Goal: Obtain resource: Obtain resource

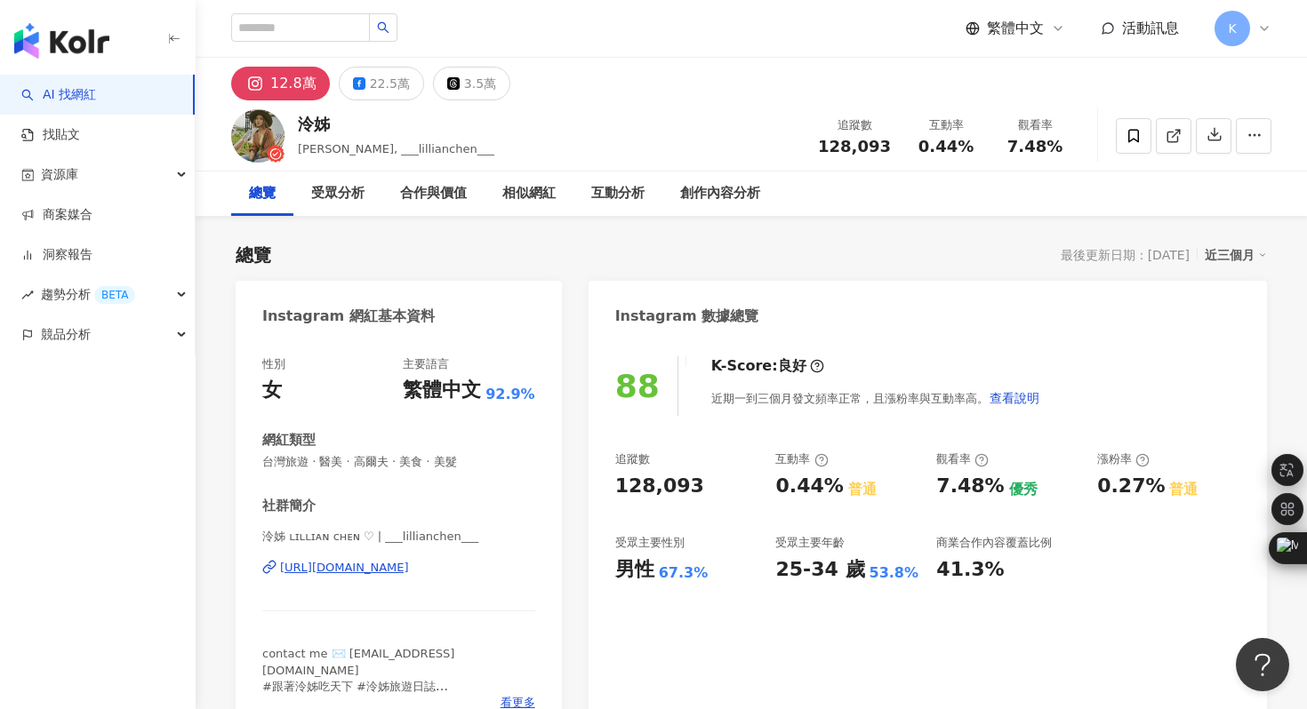
click at [396, 565] on div "https://www.instagram.com/___lillianchen___/" at bounding box center [344, 568] width 129 height 16
click at [1209, 139] on icon "button" at bounding box center [1214, 134] width 16 height 16
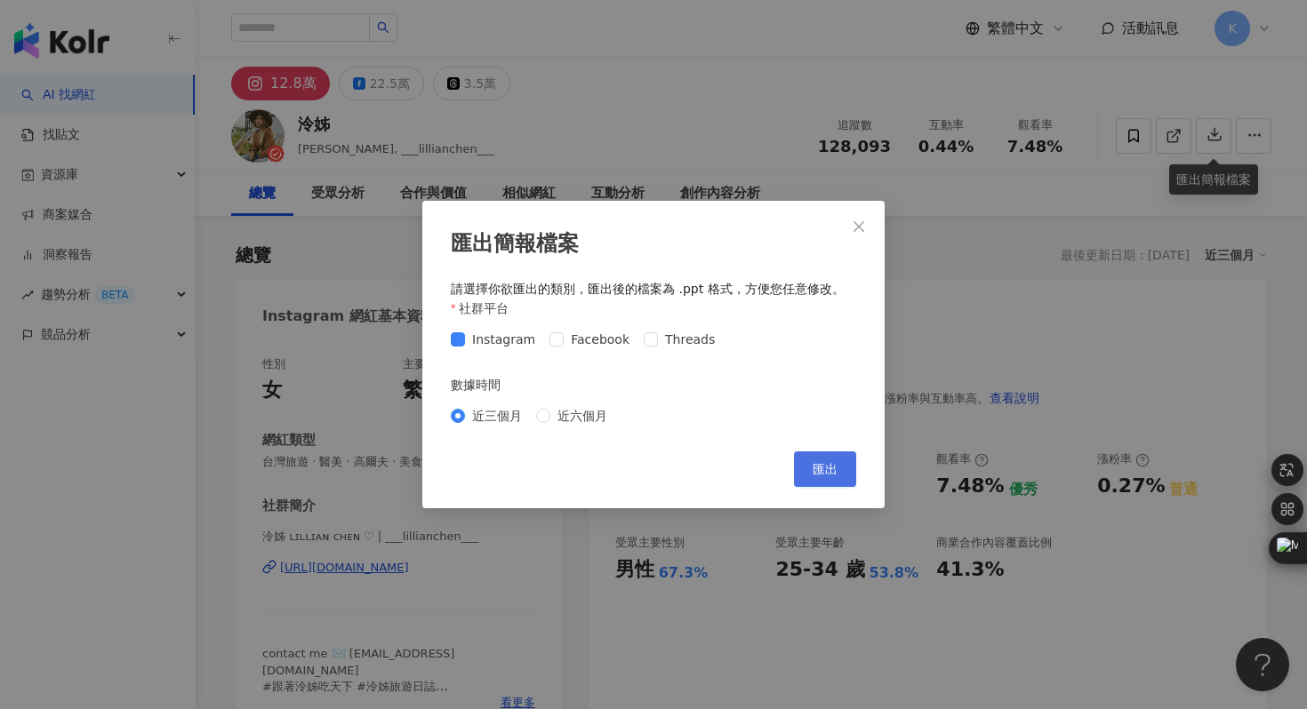
click at [807, 466] on button "匯出" at bounding box center [825, 470] width 62 height 36
click at [590, 96] on div "匯出簡報檔案 請選擇你欲匯出的類別，匯出後的檔案為 .ppt 格式，方便您任意修改。 社群平台 Instagram Facebook Threads 數據時間…" at bounding box center [653, 354] width 1307 height 709
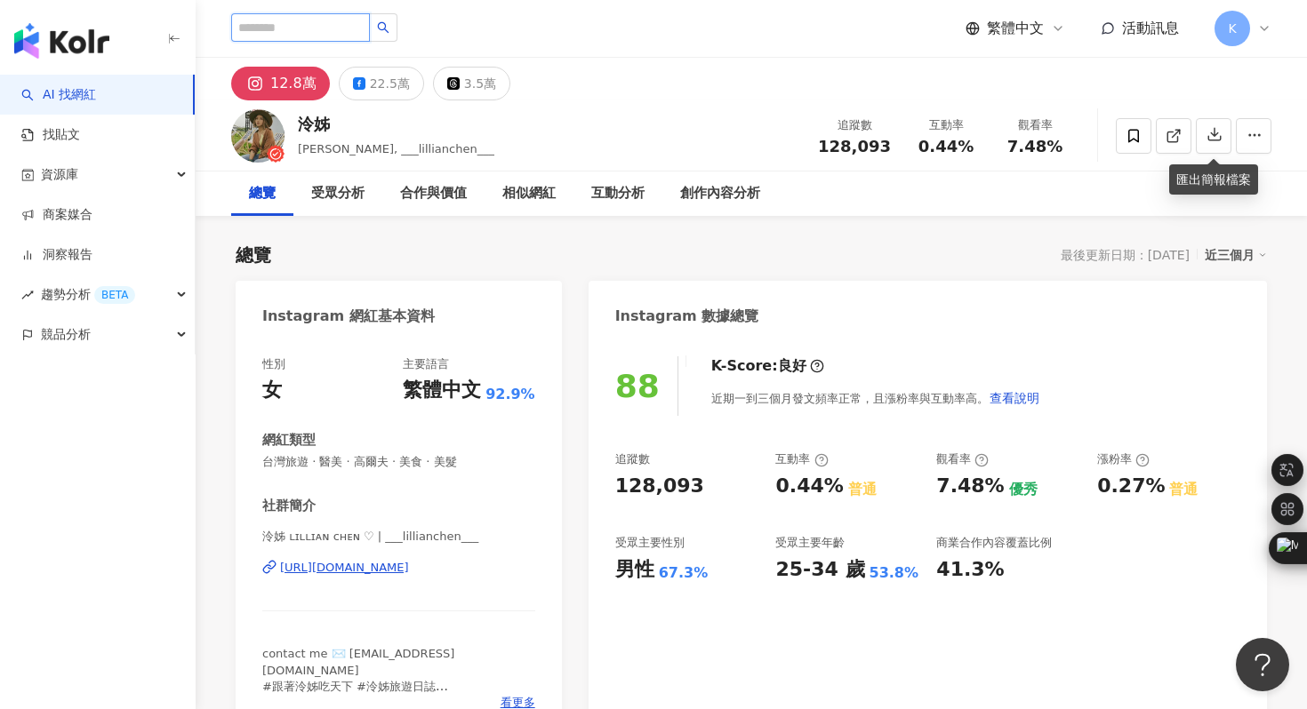
click at [264, 28] on input "search" at bounding box center [300, 27] width 139 height 28
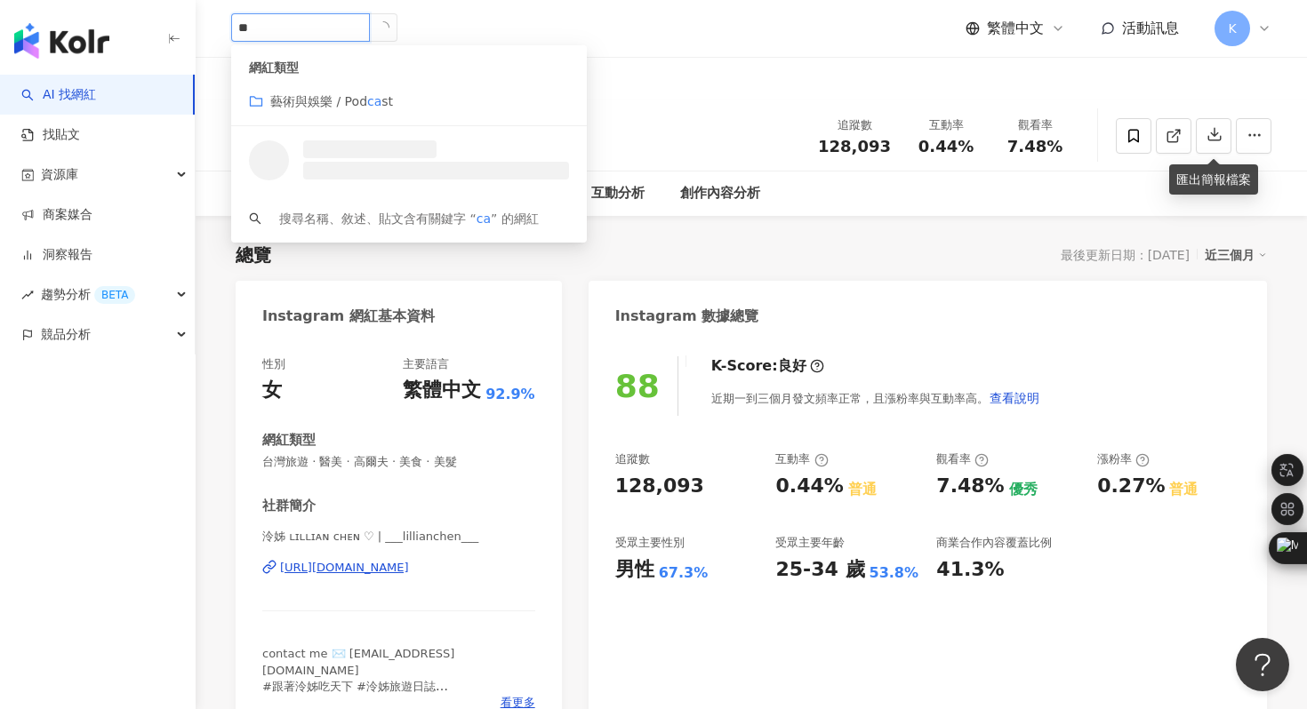
type input "*"
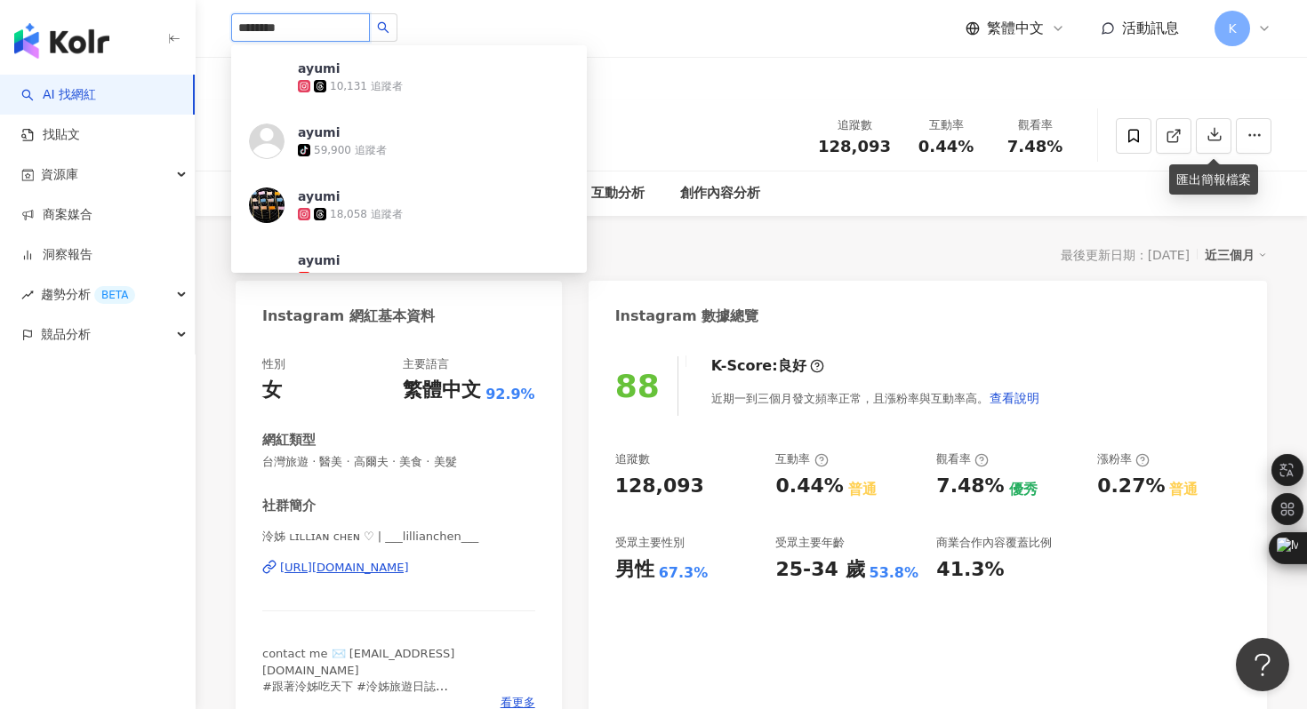
type input "*********"
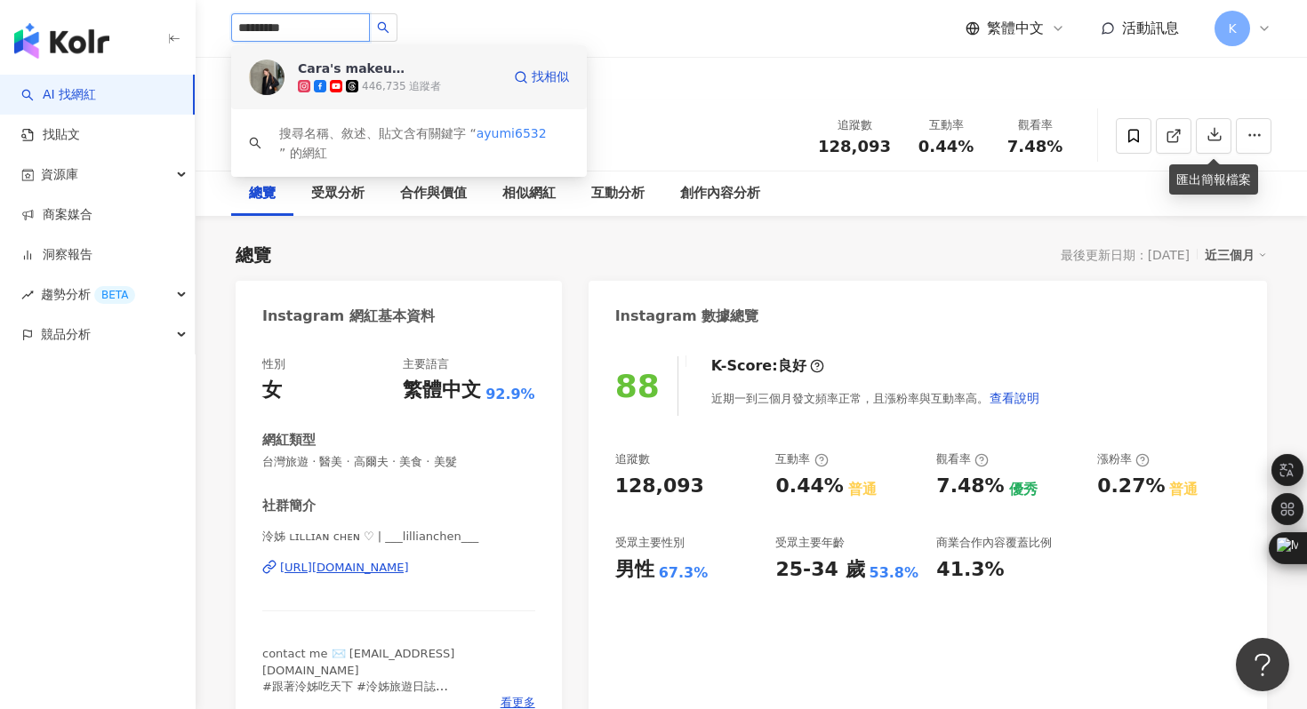
click at [264, 75] on img at bounding box center [267, 78] width 36 height 36
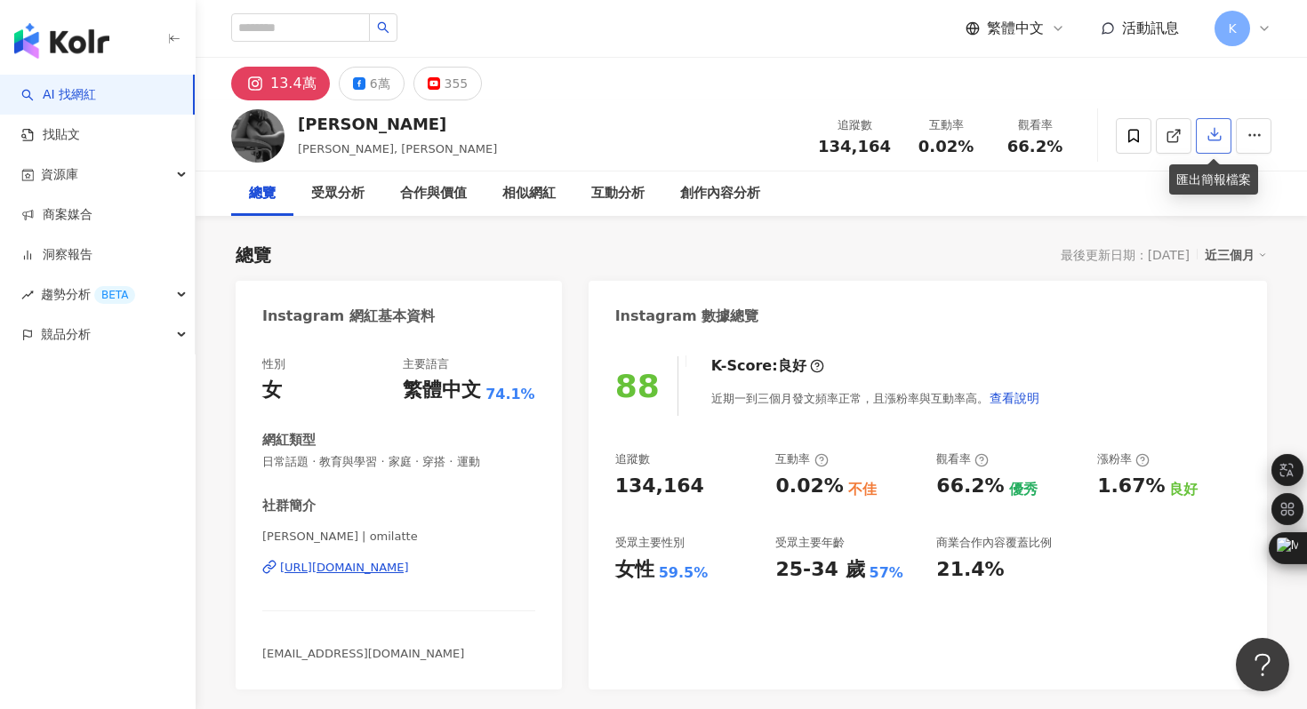
click at [1211, 140] on icon "button" at bounding box center [1214, 134] width 16 height 16
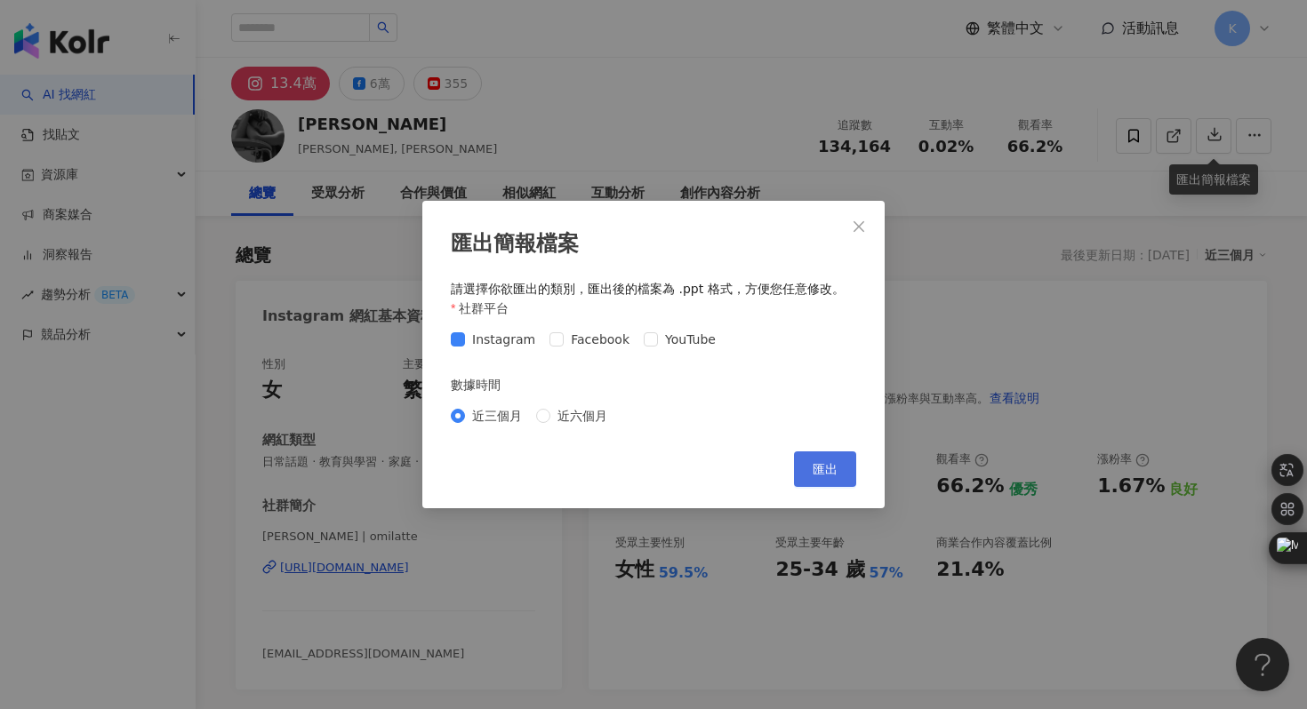
click at [827, 465] on span "匯出" at bounding box center [825, 469] width 25 height 14
click at [1006, 239] on div "匯出簡報檔案 請選擇你欲匯出的類別，匯出後的檔案為 .ppt 格式，方便您任意修改。 社群平台 Instagram Facebook YouTube 數據時間…" at bounding box center [653, 354] width 1307 height 709
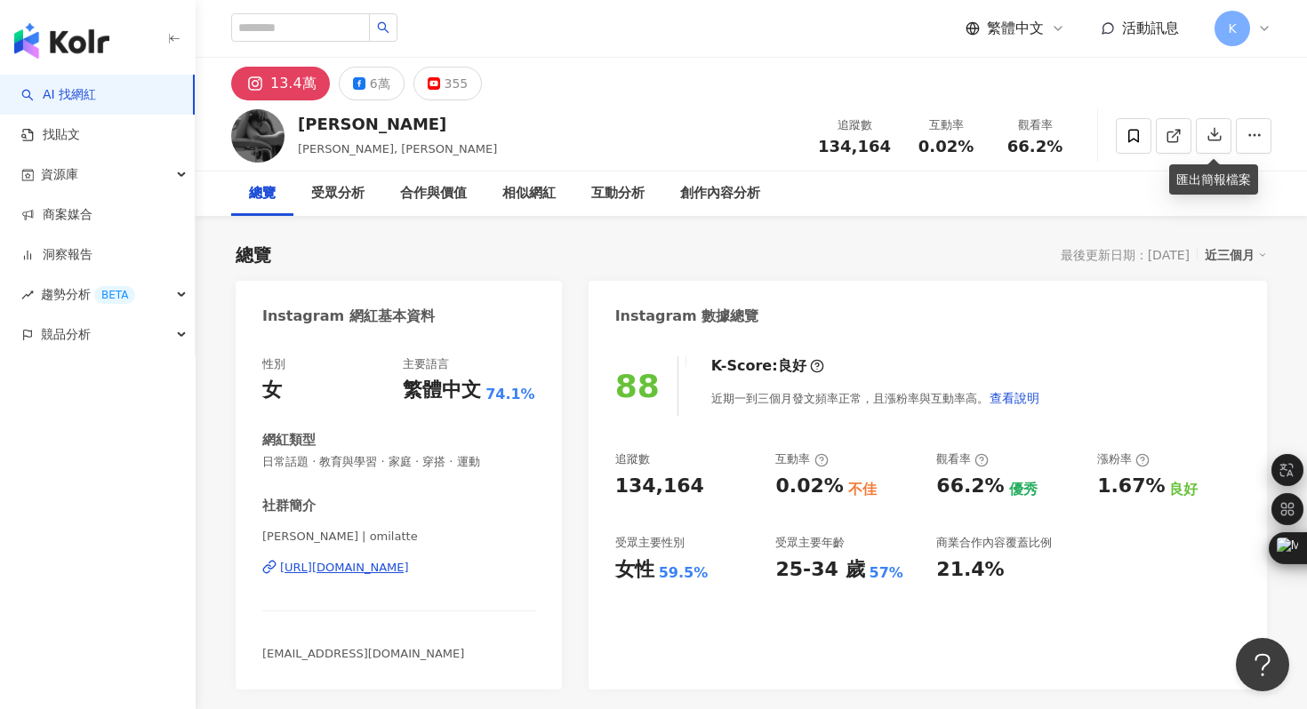
click at [366, 570] on div "https://www.instagram.com/omilatte/" at bounding box center [344, 568] width 129 height 16
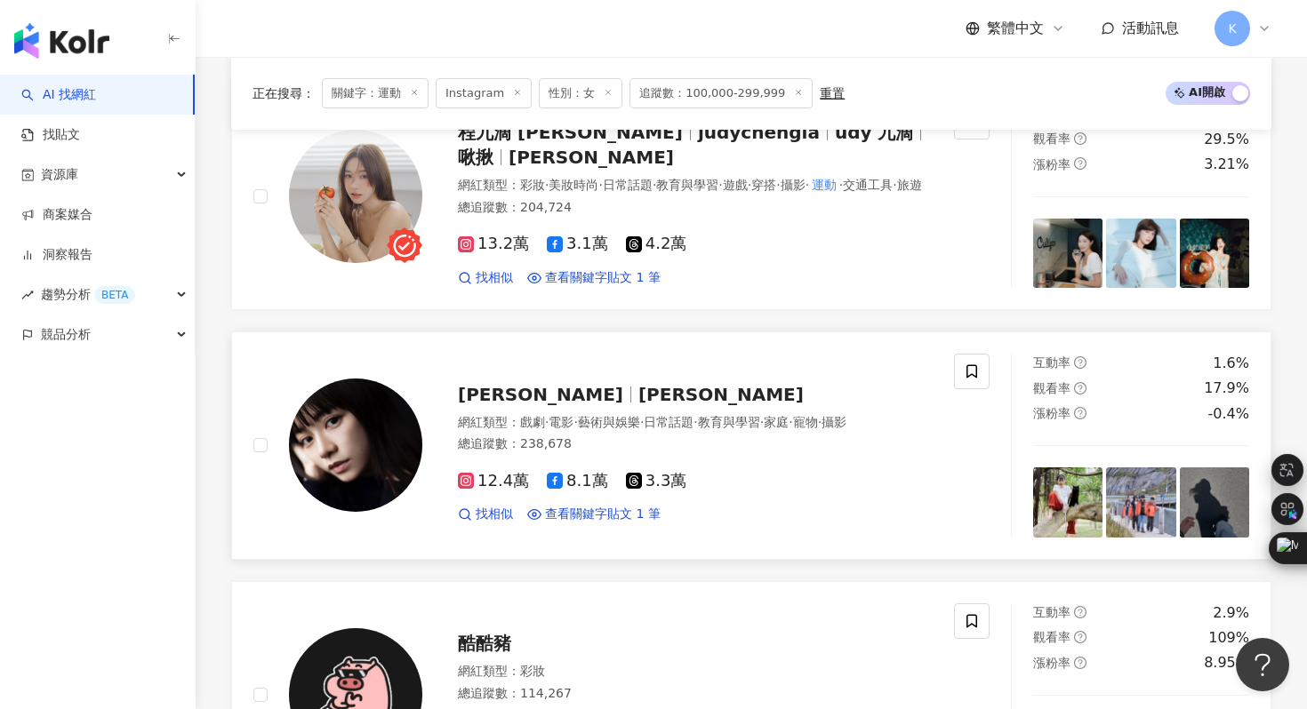
scroll to position [2165, 0]
click at [377, 435] on img at bounding box center [355, 444] width 133 height 133
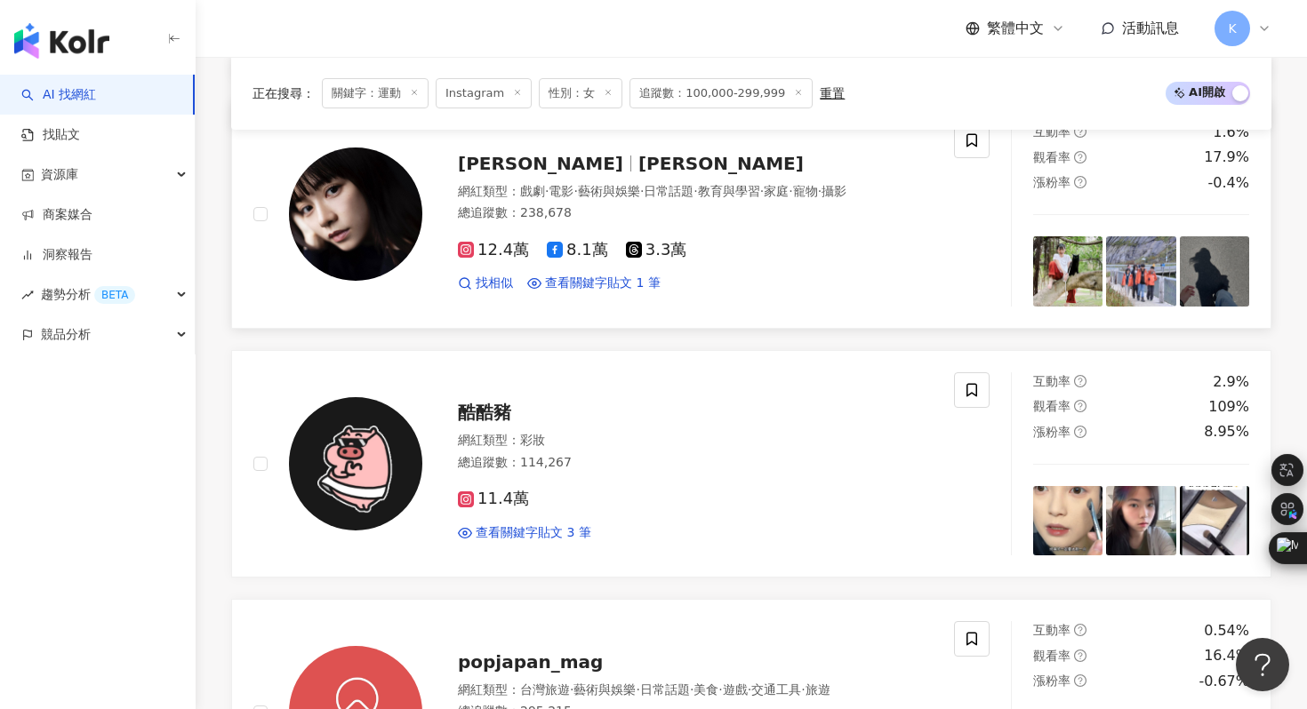
scroll to position [2398, 0]
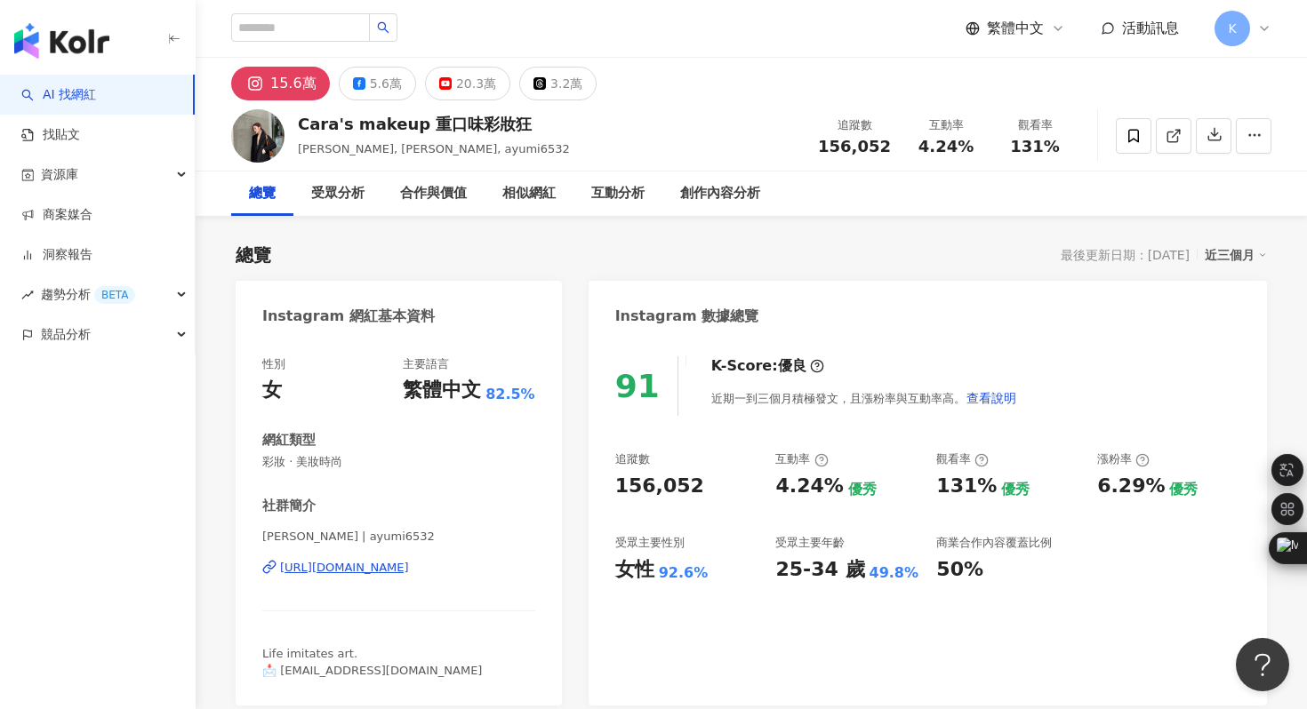
click at [409, 570] on div "https://www.instagram.com/ayumi6532/" at bounding box center [344, 568] width 129 height 16
click at [1220, 137] on icon "button" at bounding box center [1214, 135] width 12 height 12
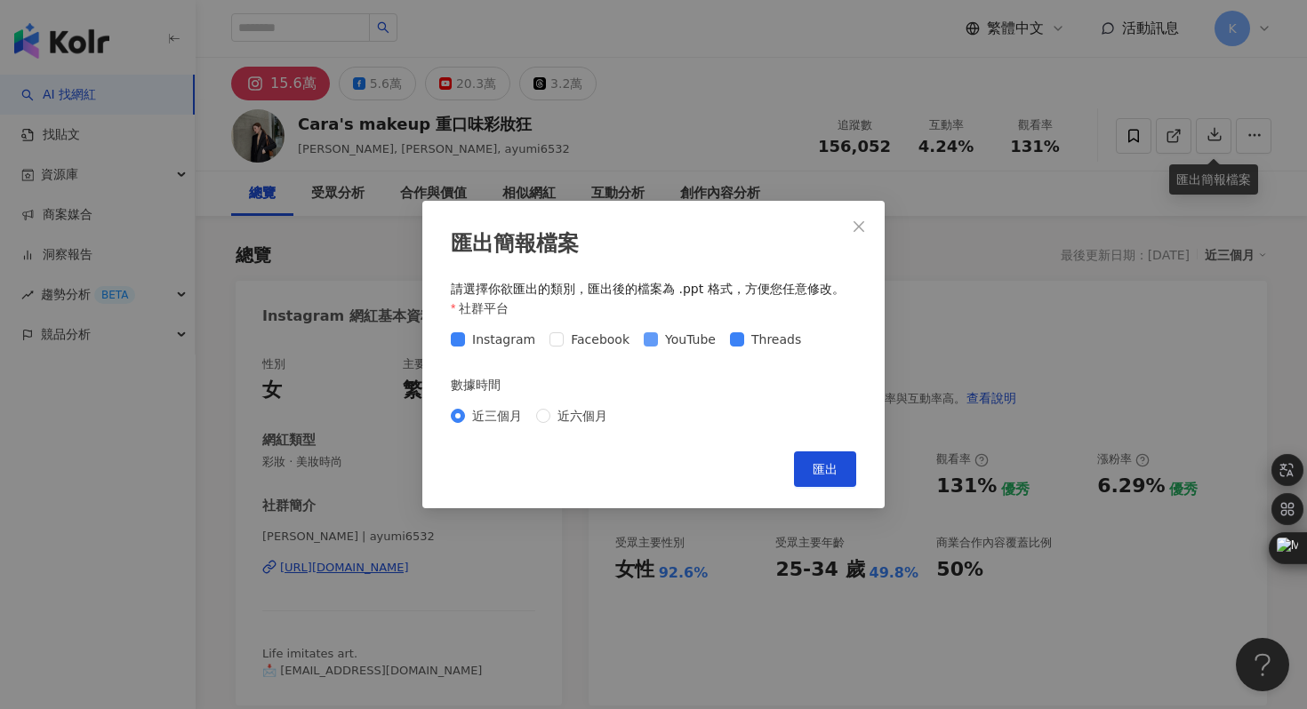
click at [647, 341] on span at bounding box center [651, 340] width 14 height 14
click at [839, 453] on button "匯出" at bounding box center [825, 470] width 62 height 36
click at [729, 15] on div "匯出簡報檔案 請選擇你欲匯出的類別，匯出後的檔案為 .ppt 格式，方便您任意修改。 社群平台 Instagram Facebook YouTube Thre…" at bounding box center [653, 354] width 1307 height 709
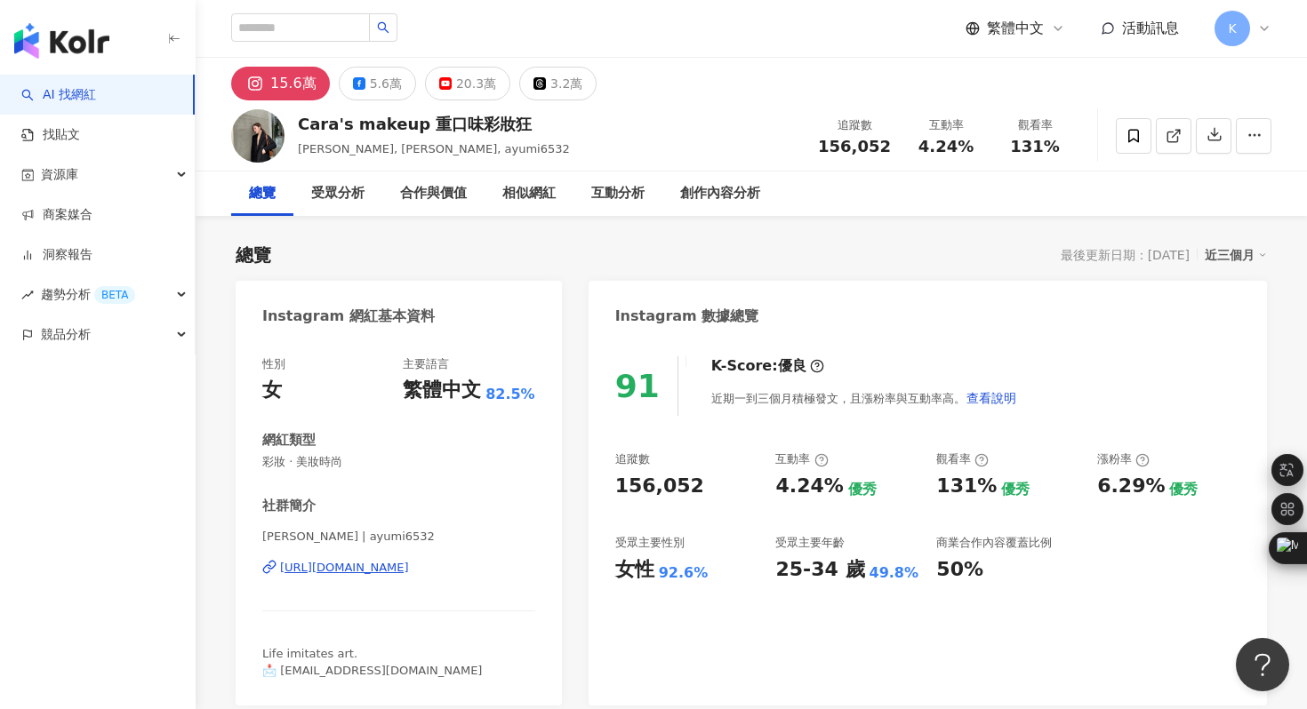
click at [395, 565] on div "https://www.instagram.com/ayumi6532/" at bounding box center [344, 568] width 129 height 16
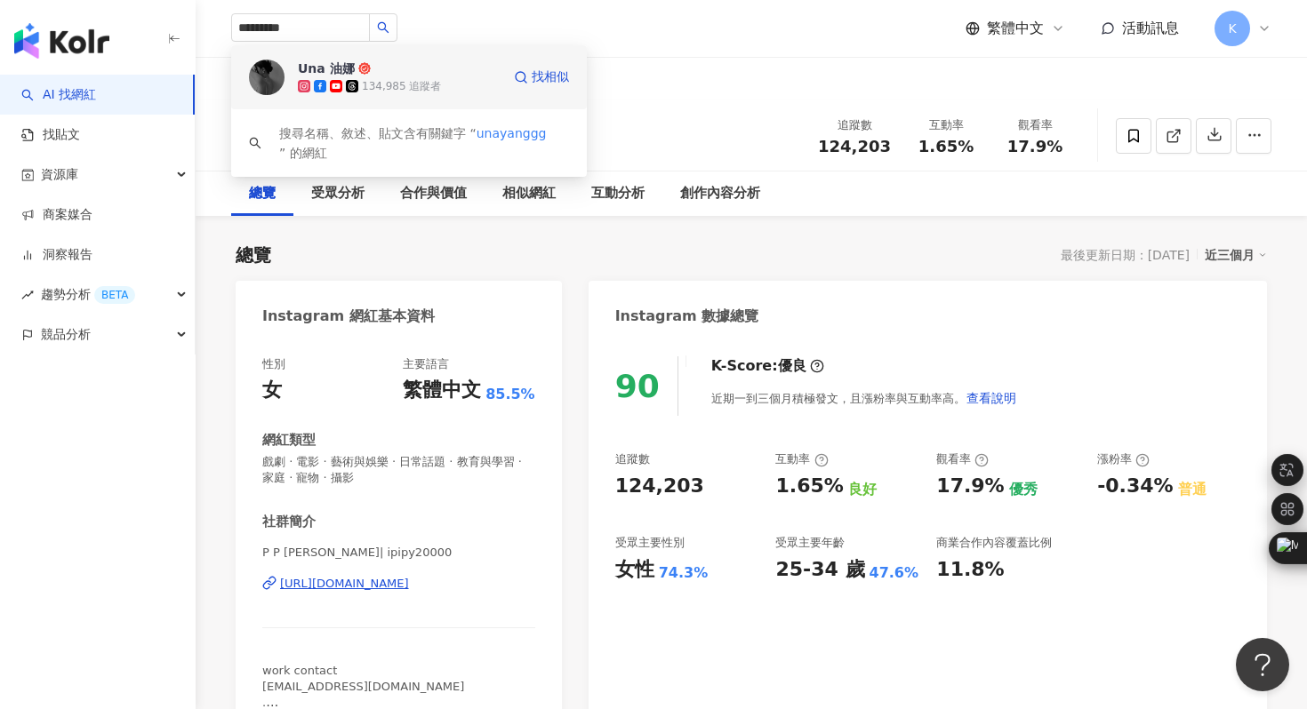
click at [255, 74] on img at bounding box center [267, 78] width 36 height 36
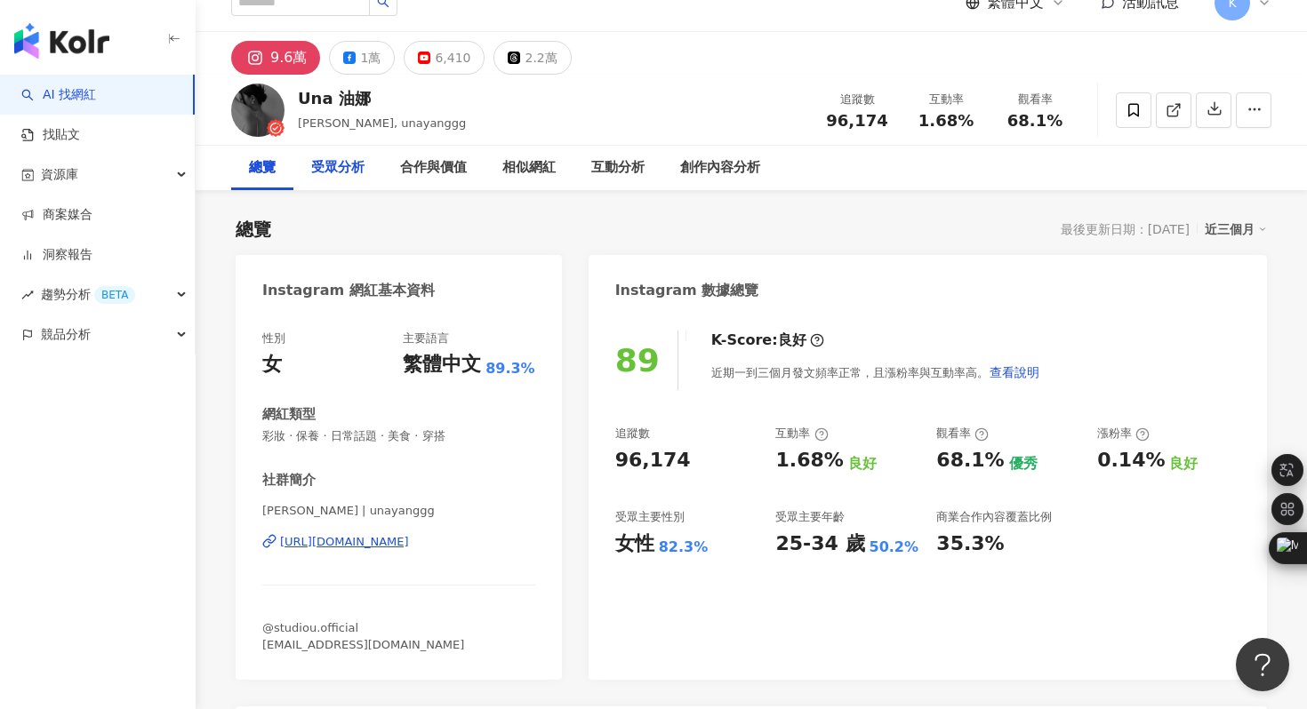
scroll to position [27, 0]
click at [1225, 101] on button "button" at bounding box center [1214, 110] width 36 height 36
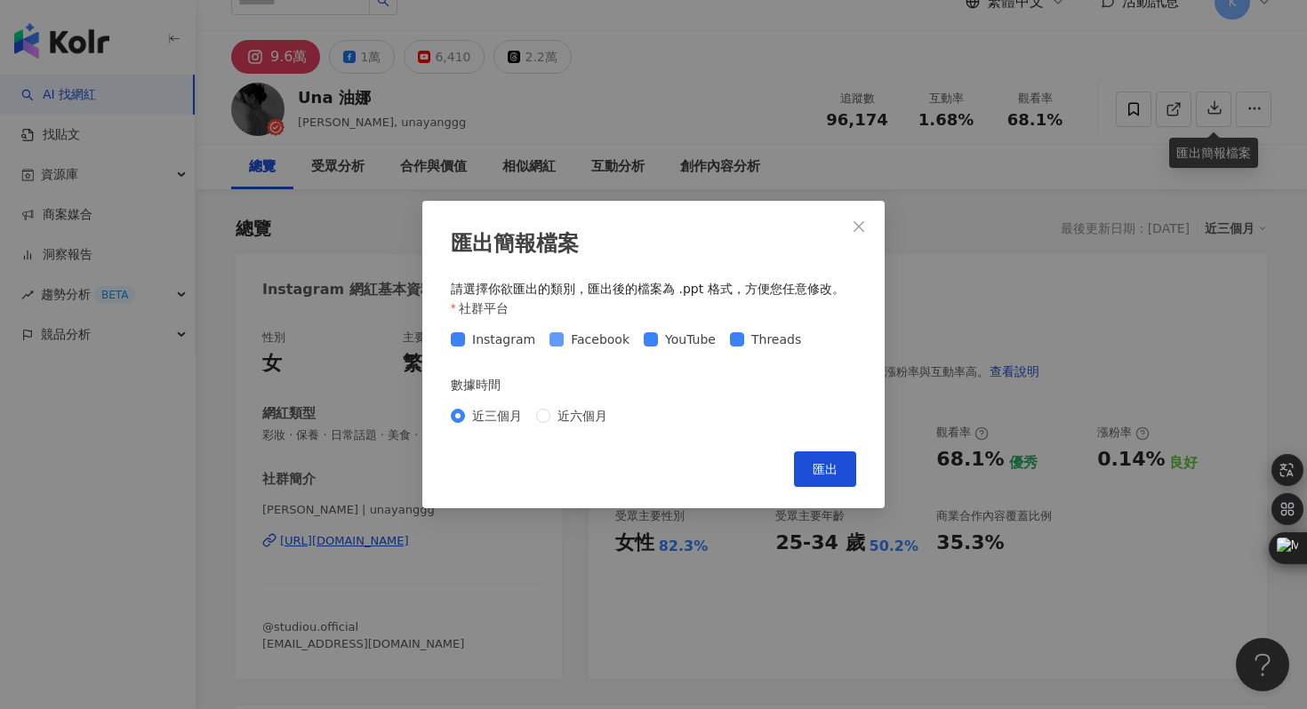
click at [564, 338] on span "Facebook" at bounding box center [600, 340] width 73 height 20
click at [833, 464] on span "匯出" at bounding box center [825, 469] width 25 height 14
click at [773, 72] on div "匯出簡報檔案 請選擇你欲匯出的類別，匯出後的檔案為 .ppt 格式，方便您任意修改。 社群平台 Instagram Facebook YouTube Thre…" at bounding box center [653, 354] width 1307 height 709
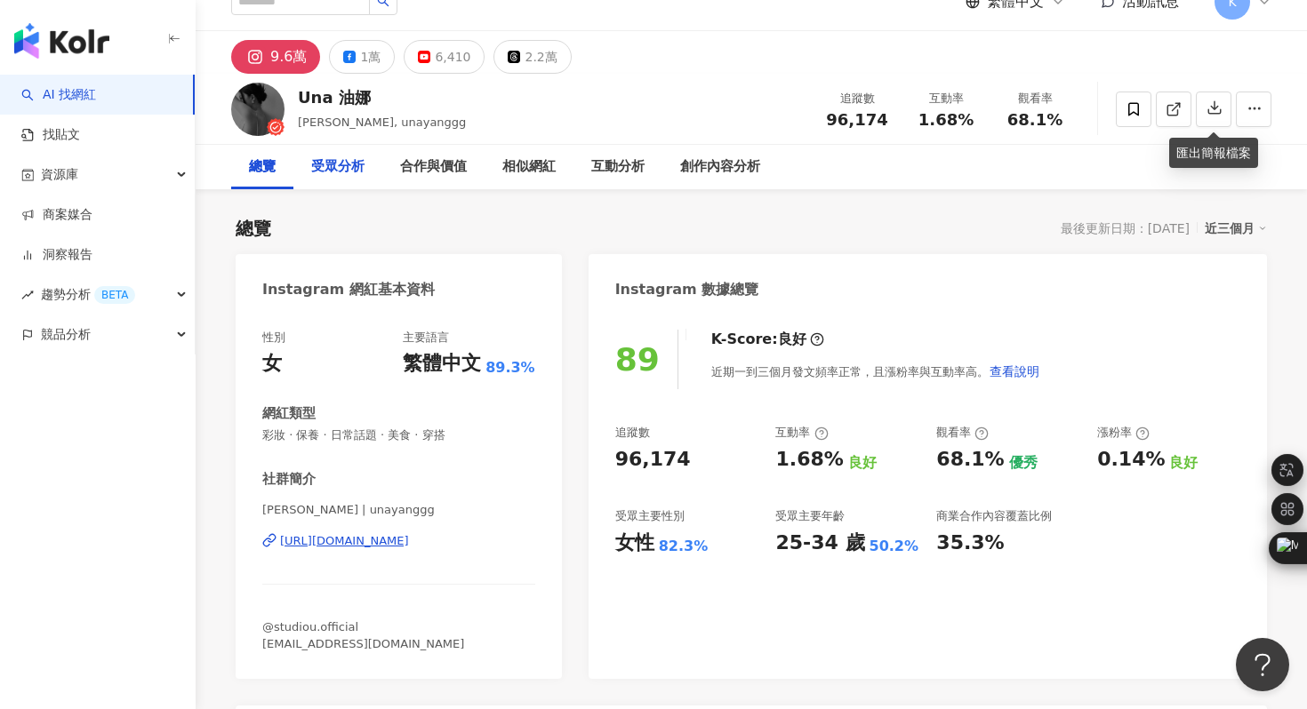
scroll to position [0, 0]
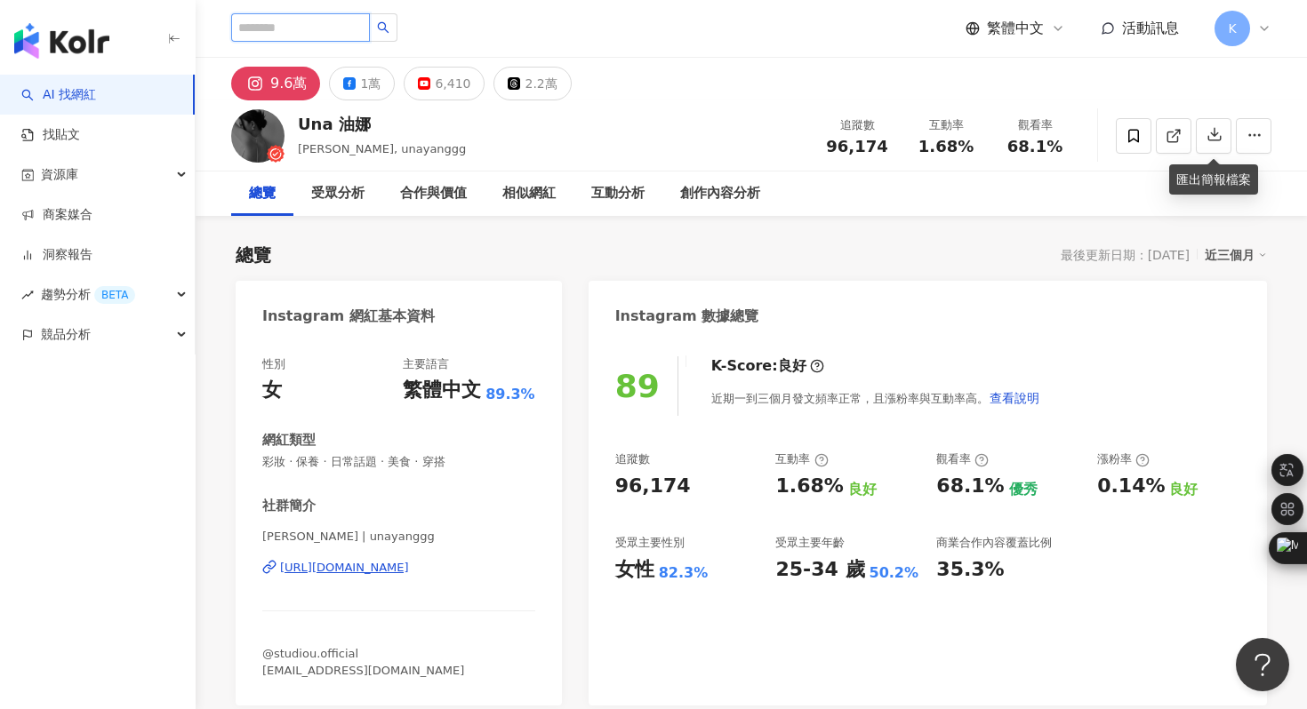
click at [315, 16] on input "search" at bounding box center [300, 27] width 139 height 28
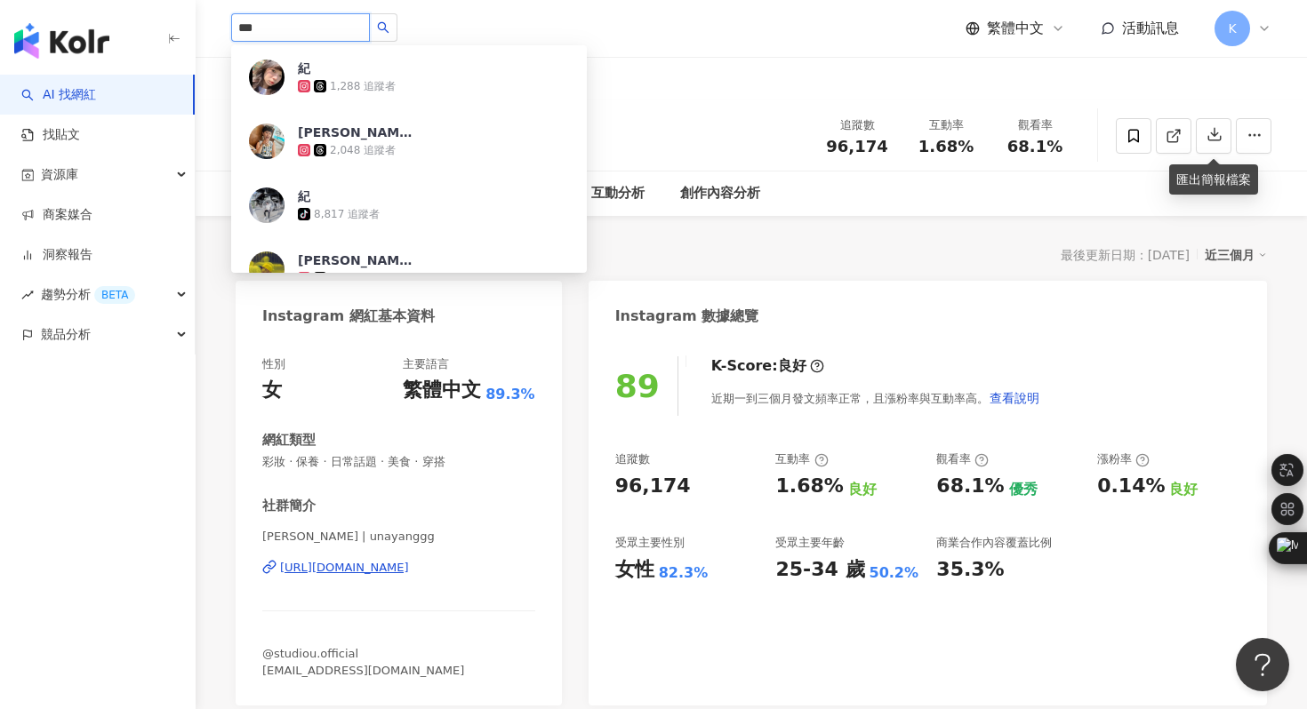
type input "**"
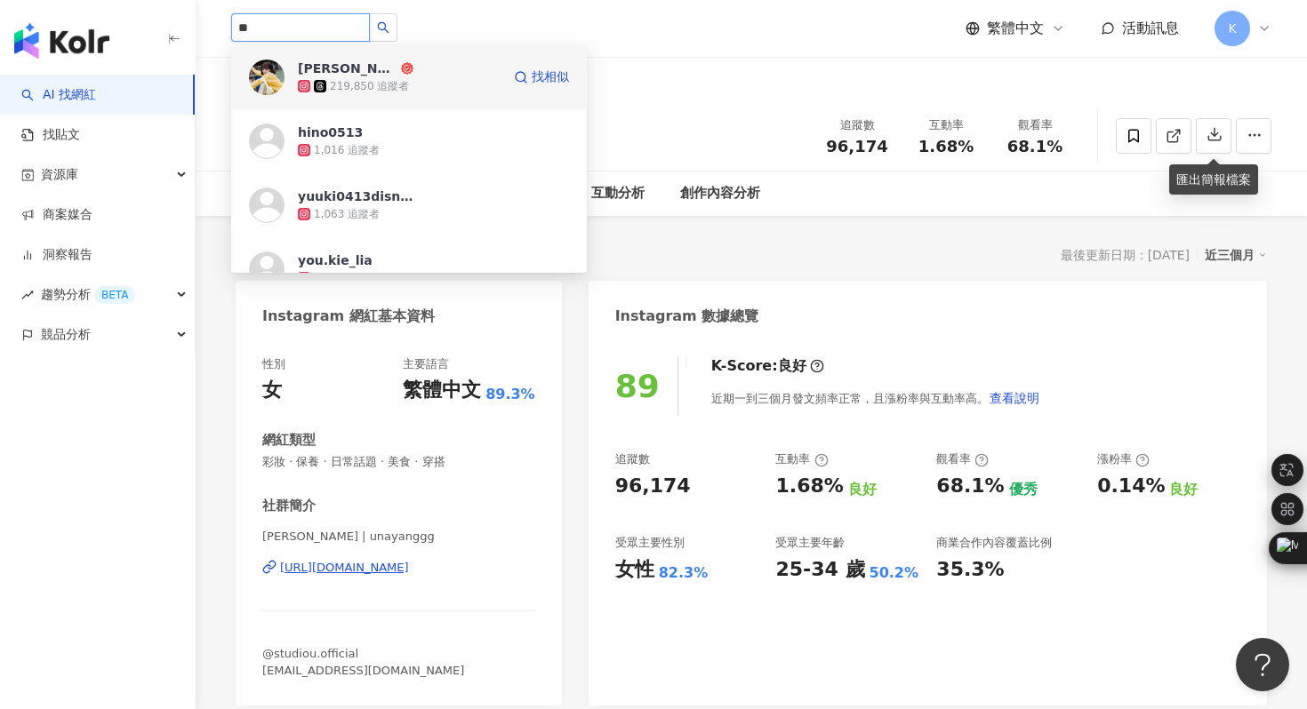
click at [266, 94] on img at bounding box center [267, 78] width 36 height 36
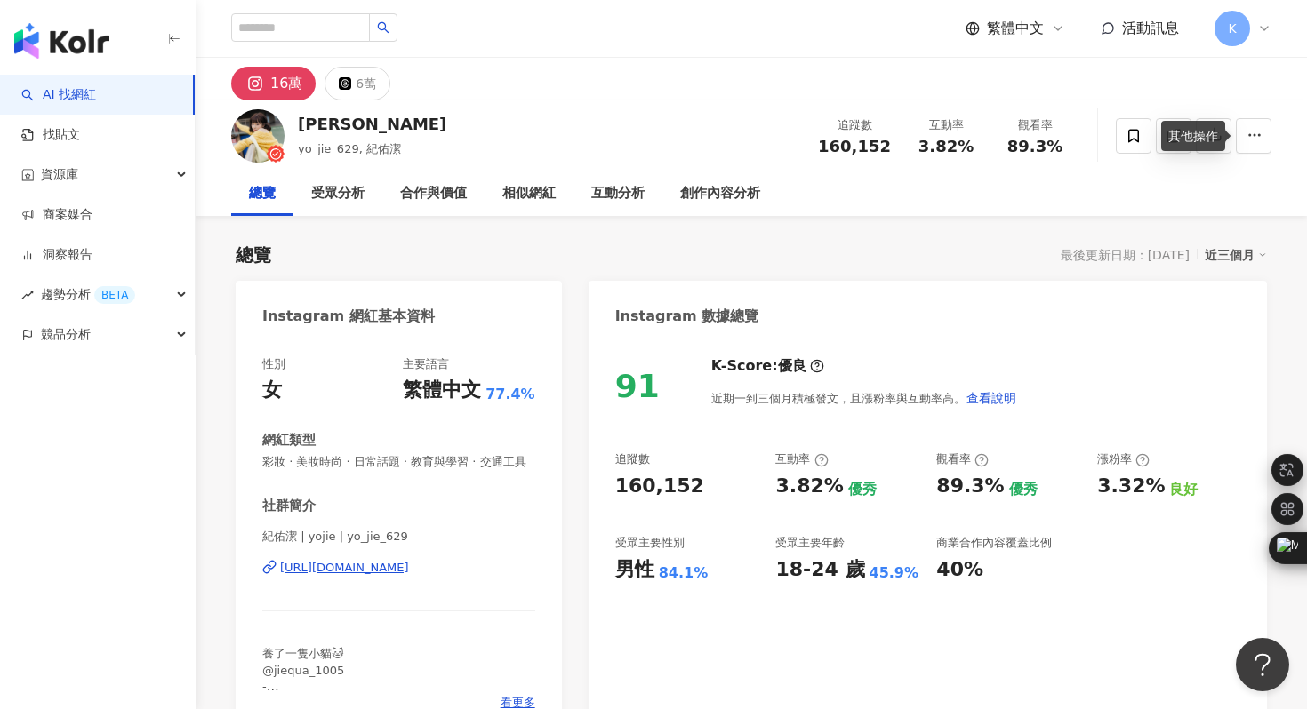
click at [1218, 138] on div "其他操作" at bounding box center [1193, 136] width 64 height 30
click at [1208, 209] on div "總覽 受眾分析 合作與價值 相似網紅 互動分析 創作內容分析" at bounding box center [751, 194] width 1040 height 44
click at [1213, 127] on icon "button" at bounding box center [1214, 134] width 16 height 16
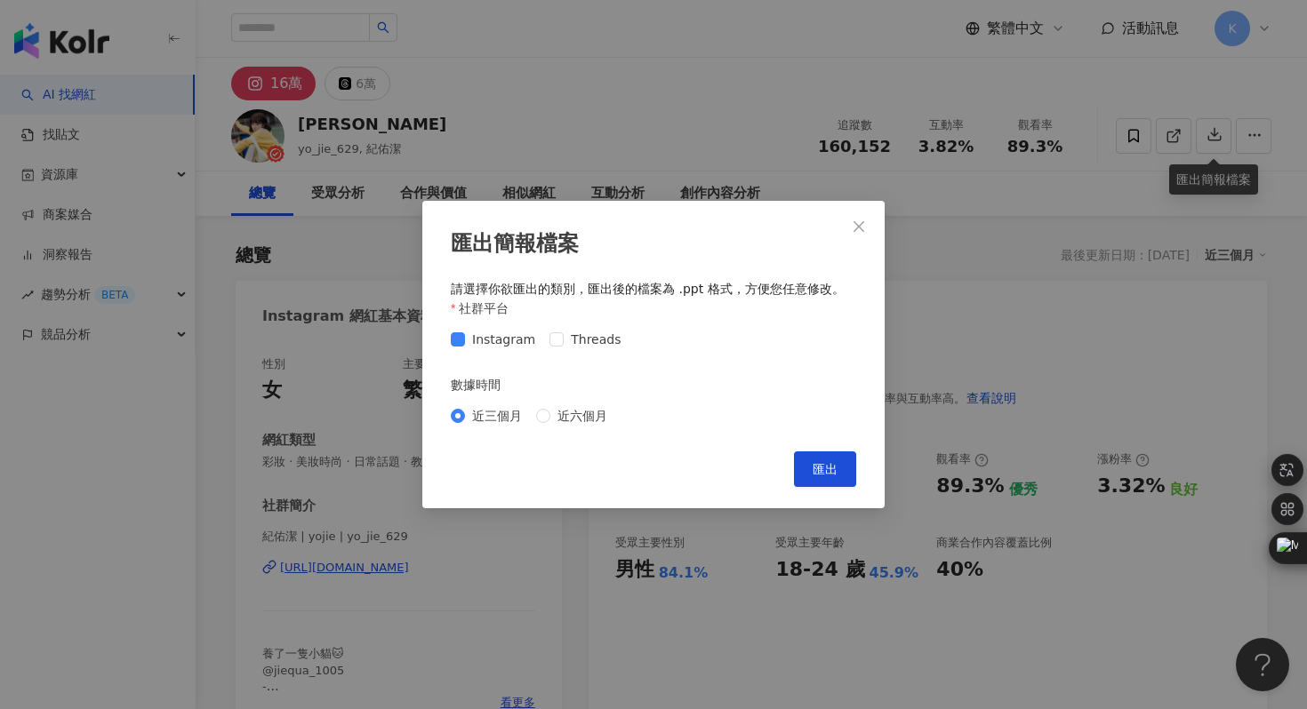
click at [820, 462] on span "匯出" at bounding box center [825, 469] width 25 height 14
click at [499, 108] on div "匯出簡報檔案 請選擇你欲匯出的類別，匯出後的檔案為 .ppt 格式，方便您任意修改。 社群平台 Instagram Threads 數據時間 近三個月 近六個…" at bounding box center [653, 354] width 1307 height 709
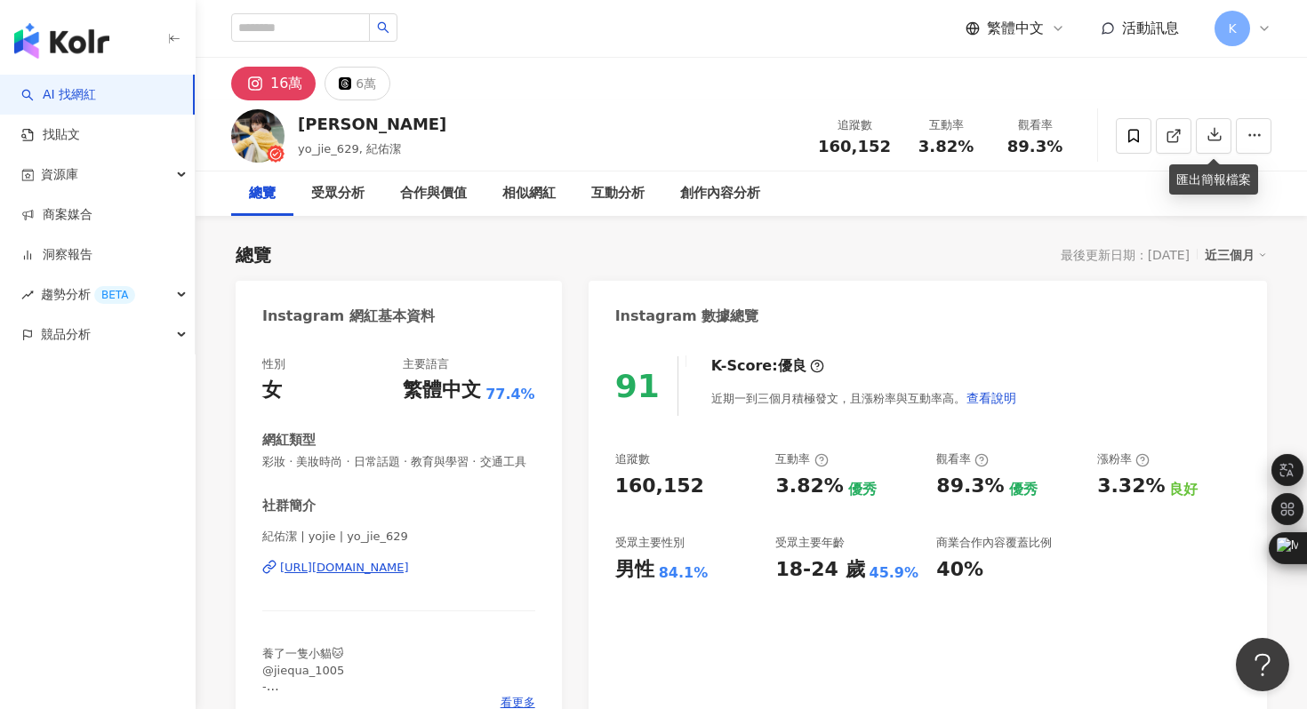
click at [409, 567] on div "https://www.instagram.com/yo_jie_629/" at bounding box center [344, 568] width 129 height 16
